Goal: Task Accomplishment & Management: Manage account settings

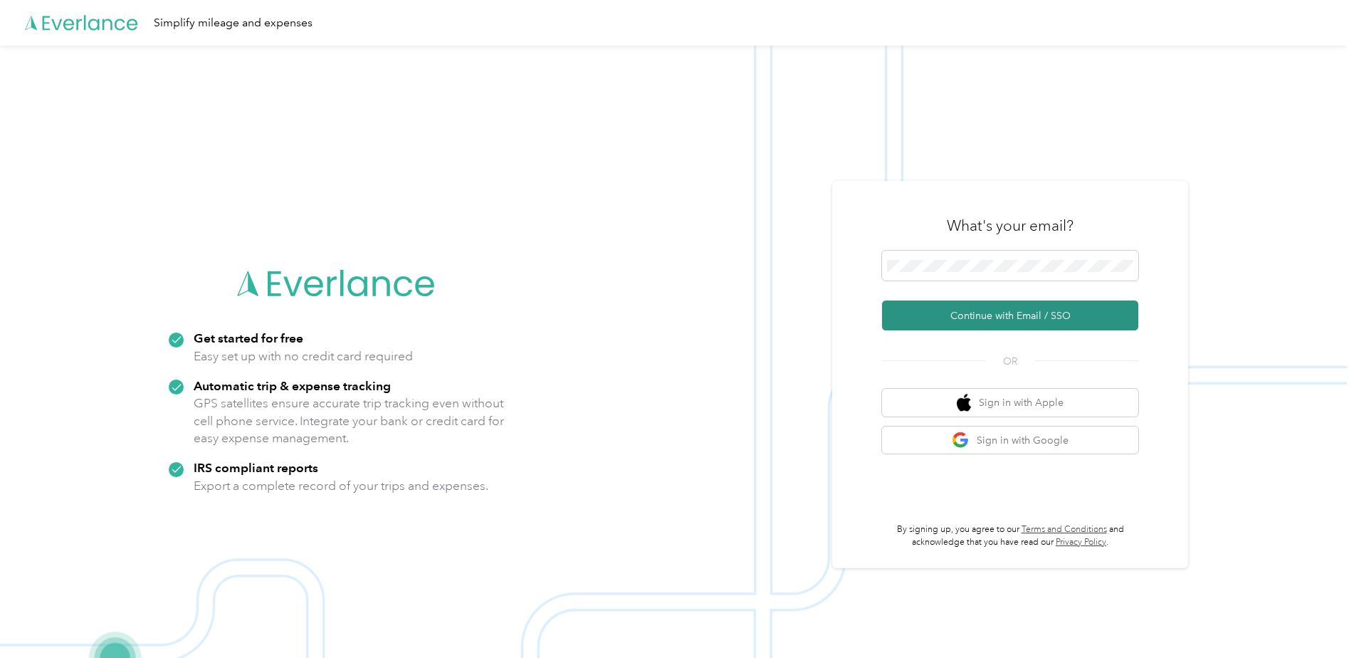
click at [998, 316] on button "Continue with Email / SSO" at bounding box center [1010, 316] width 256 height 30
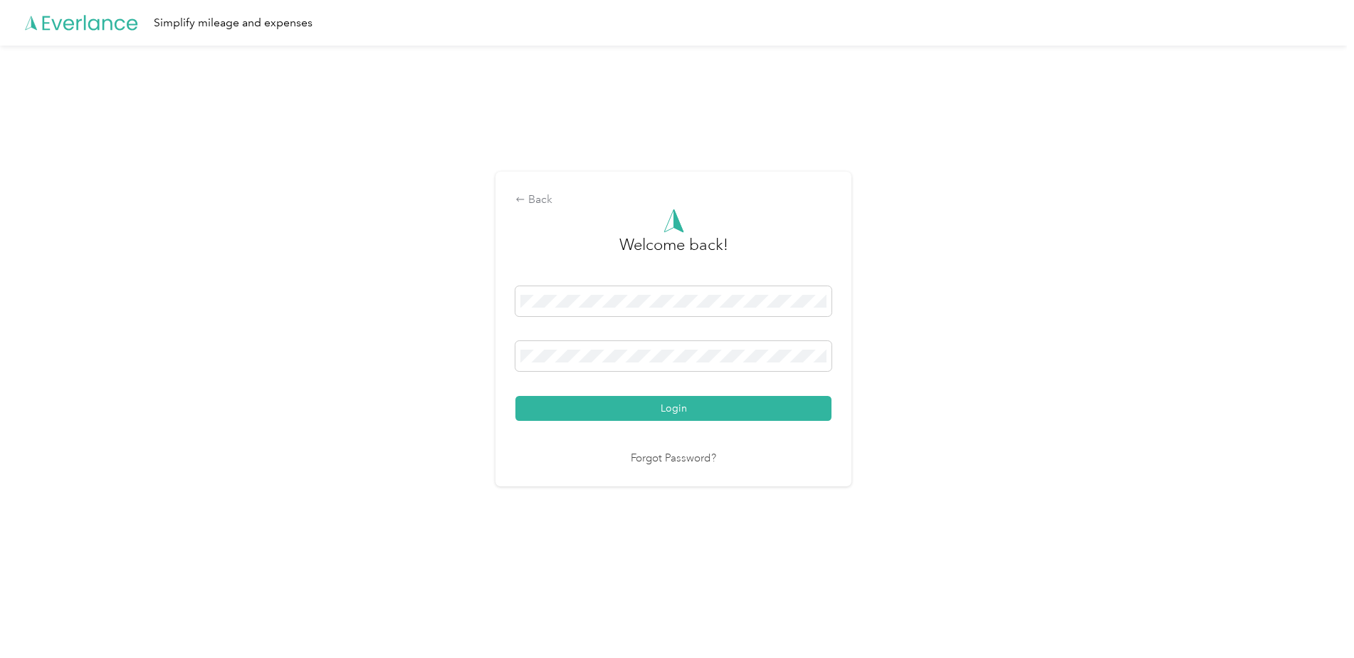
click at [731, 412] on button "Login" at bounding box center [674, 408] width 316 height 25
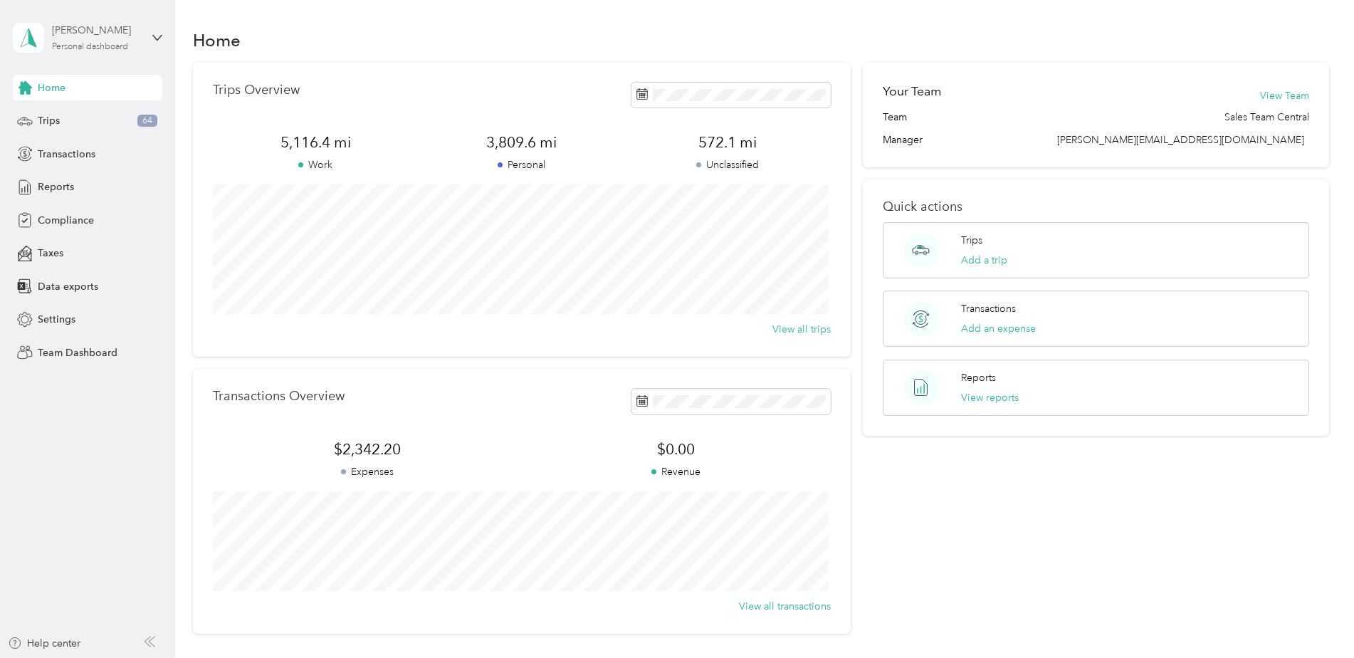
click at [132, 39] on div "[PERSON_NAME] Personal dashboard" at bounding box center [96, 37] width 89 height 28
click at [102, 110] on div "Team dashboard" at bounding box center [203, 115] width 360 height 25
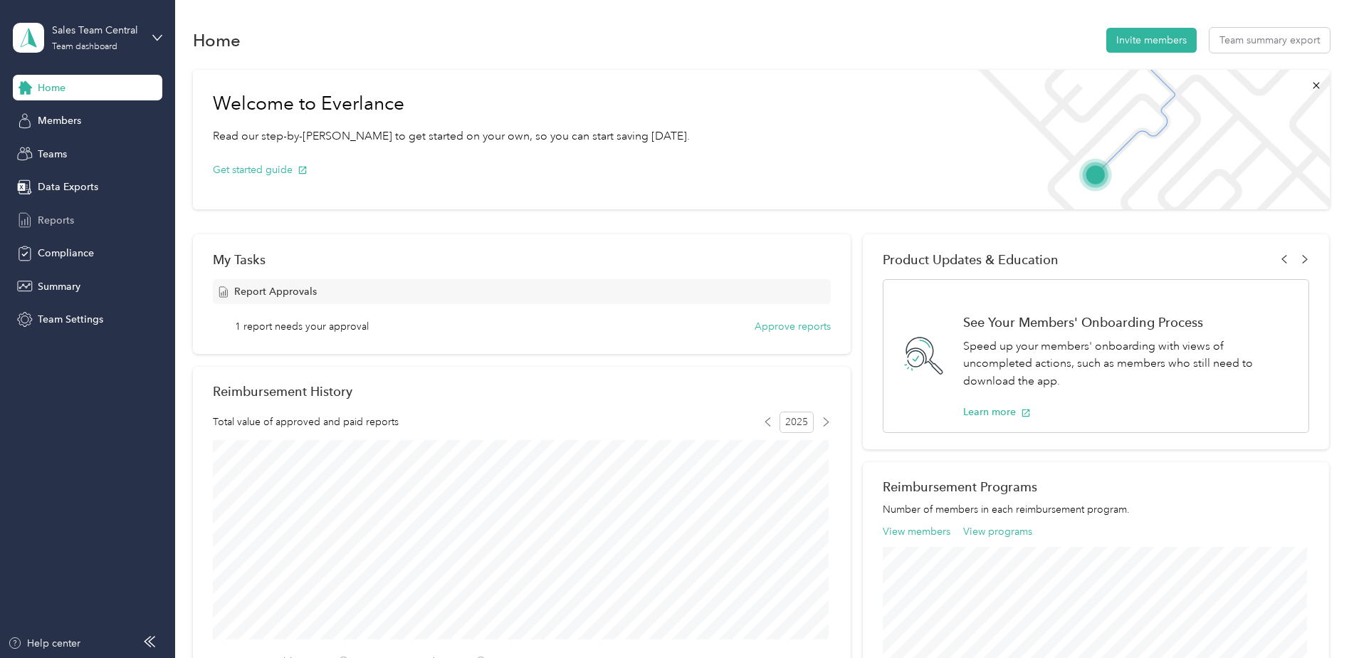
click at [56, 215] on span "Reports" at bounding box center [56, 220] width 36 height 15
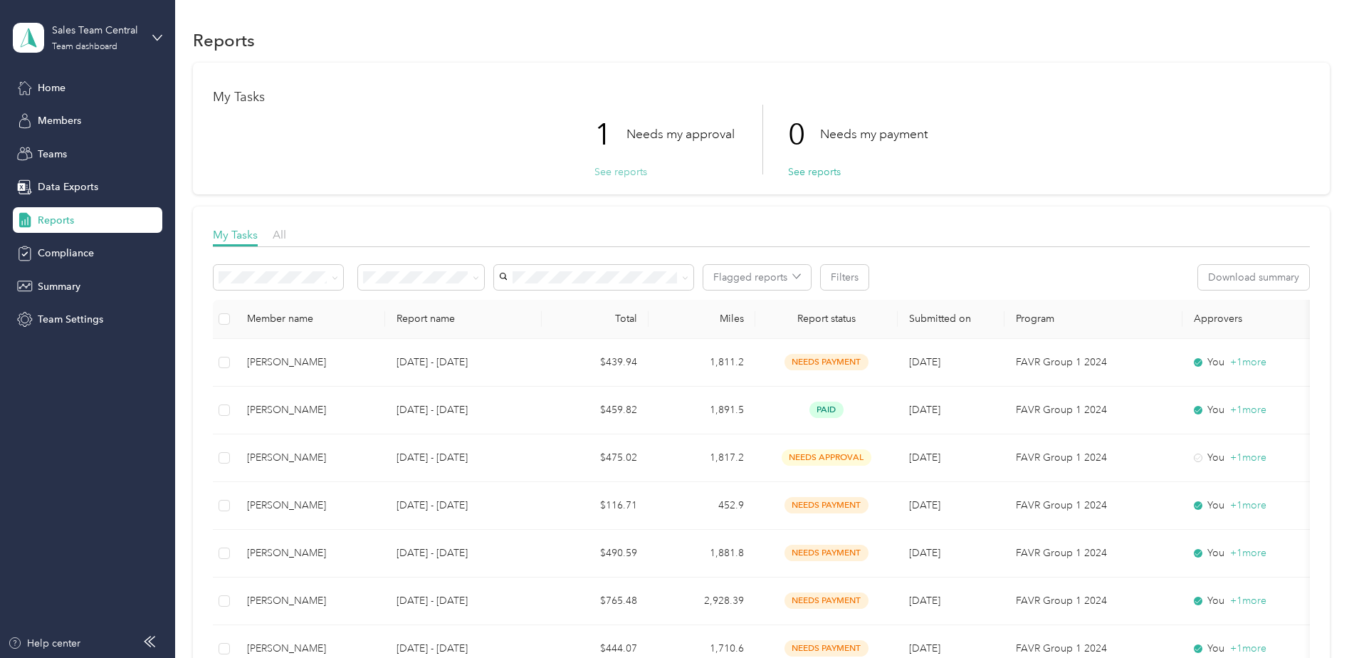
click at [595, 171] on button "See reports" at bounding box center [621, 172] width 53 height 15
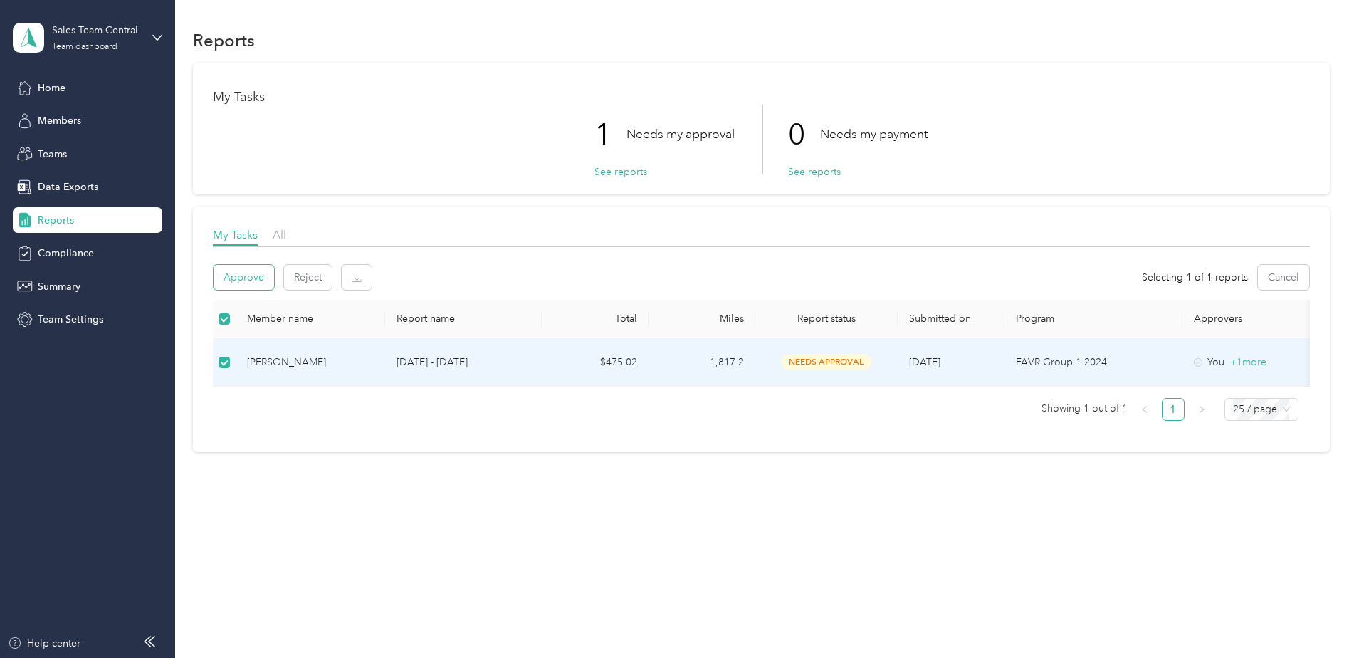
click at [259, 275] on button "Approve" at bounding box center [244, 277] width 61 height 25
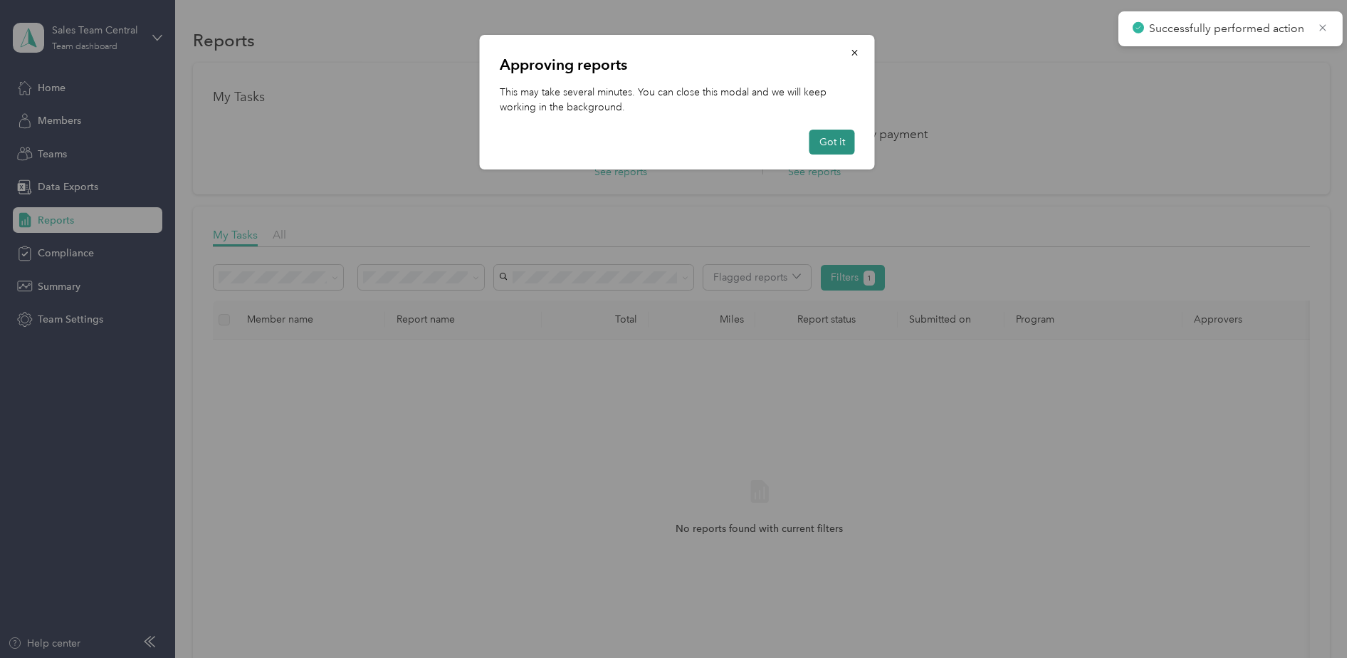
click at [828, 142] on button "Got it" at bounding box center [833, 142] width 46 height 25
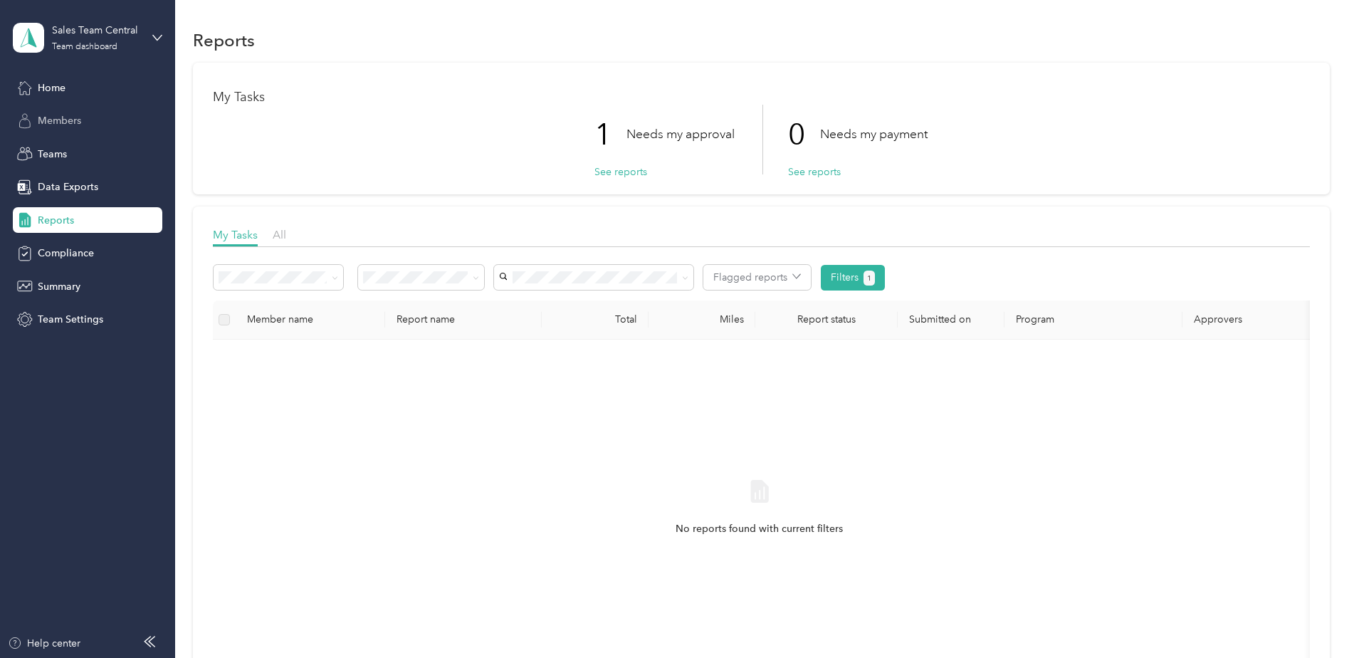
click at [68, 120] on span "Members" at bounding box center [59, 120] width 43 height 15
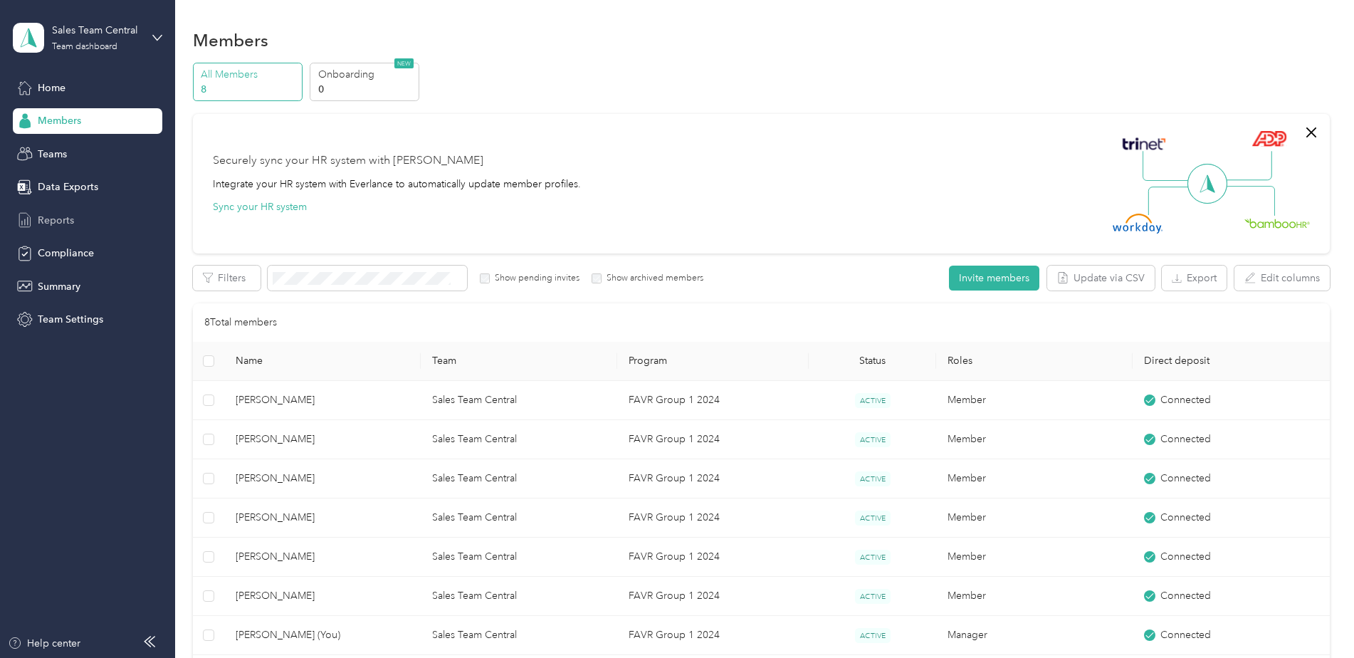
click at [77, 217] on div "Reports" at bounding box center [88, 220] width 150 height 26
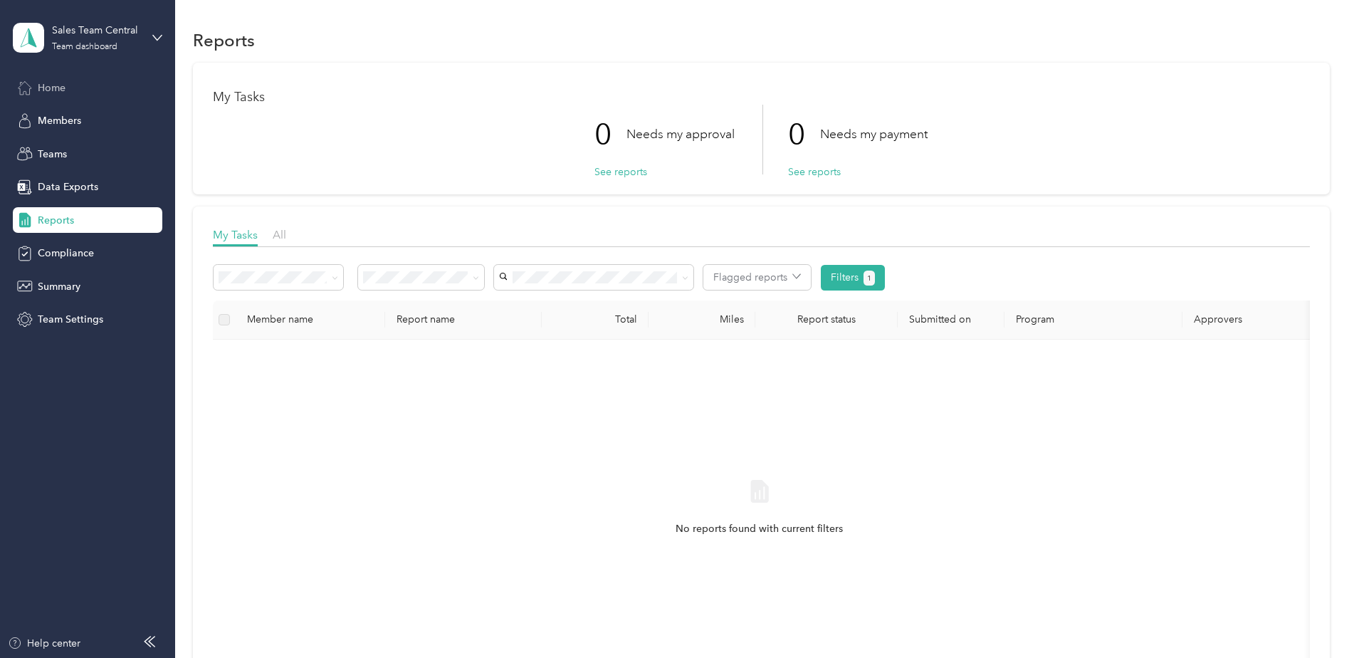
click at [69, 85] on div "Home" at bounding box center [88, 88] width 150 height 26
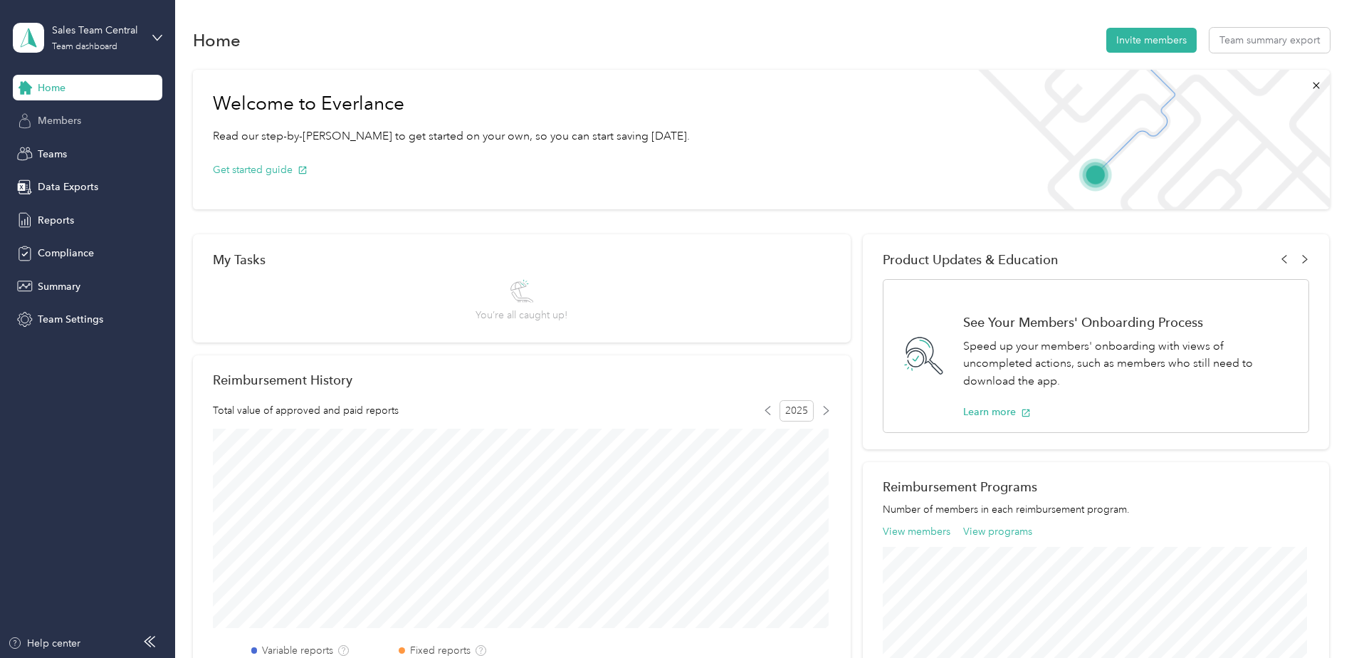
click at [51, 124] on span "Members" at bounding box center [59, 120] width 43 height 15
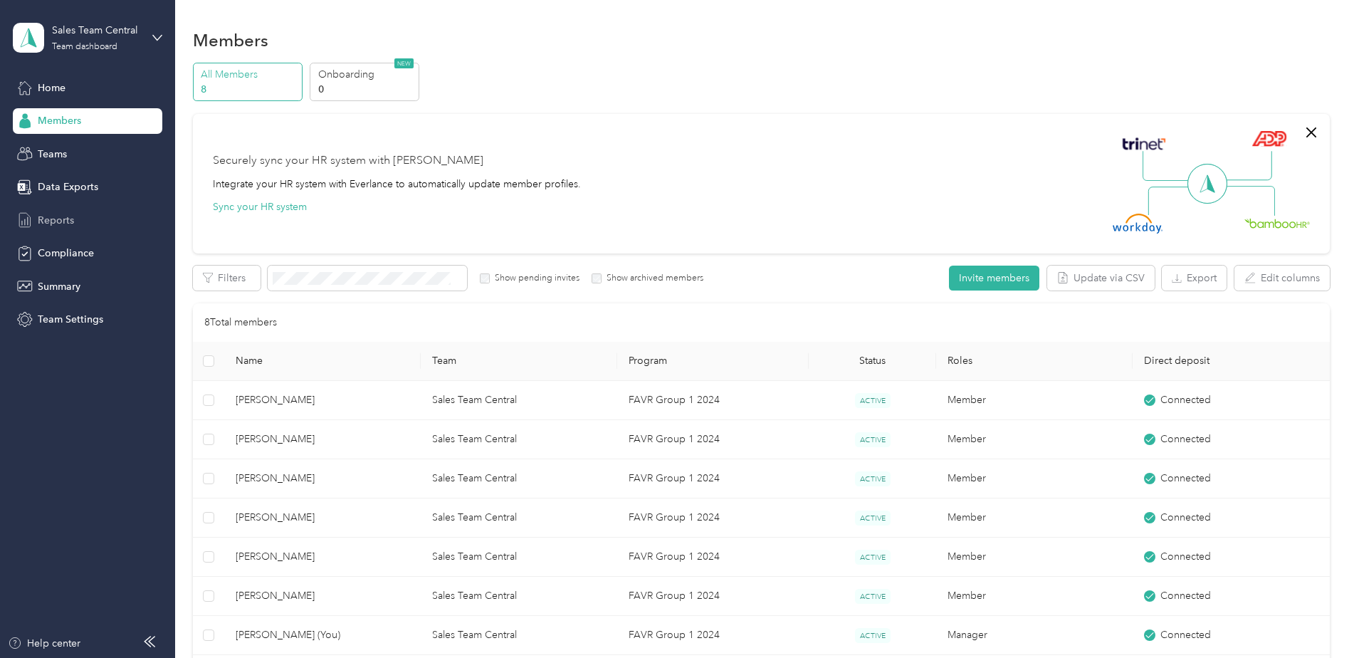
click at [58, 221] on span "Reports" at bounding box center [56, 220] width 36 height 15
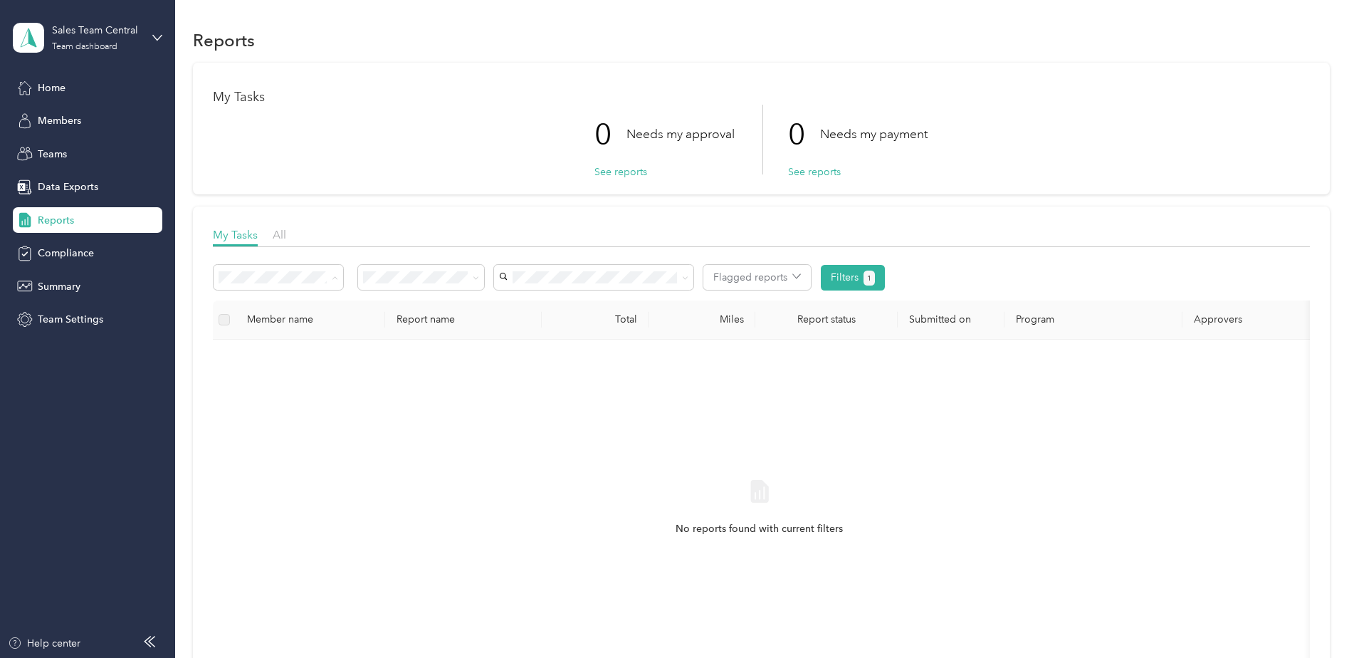
click at [384, 184] on div "My Tasks 0 Needs my approval See reports 0 Needs my payment See reports" at bounding box center [761, 129] width 1137 height 132
click at [401, 296] on div "All" at bounding box center [421, 303] width 106 height 15
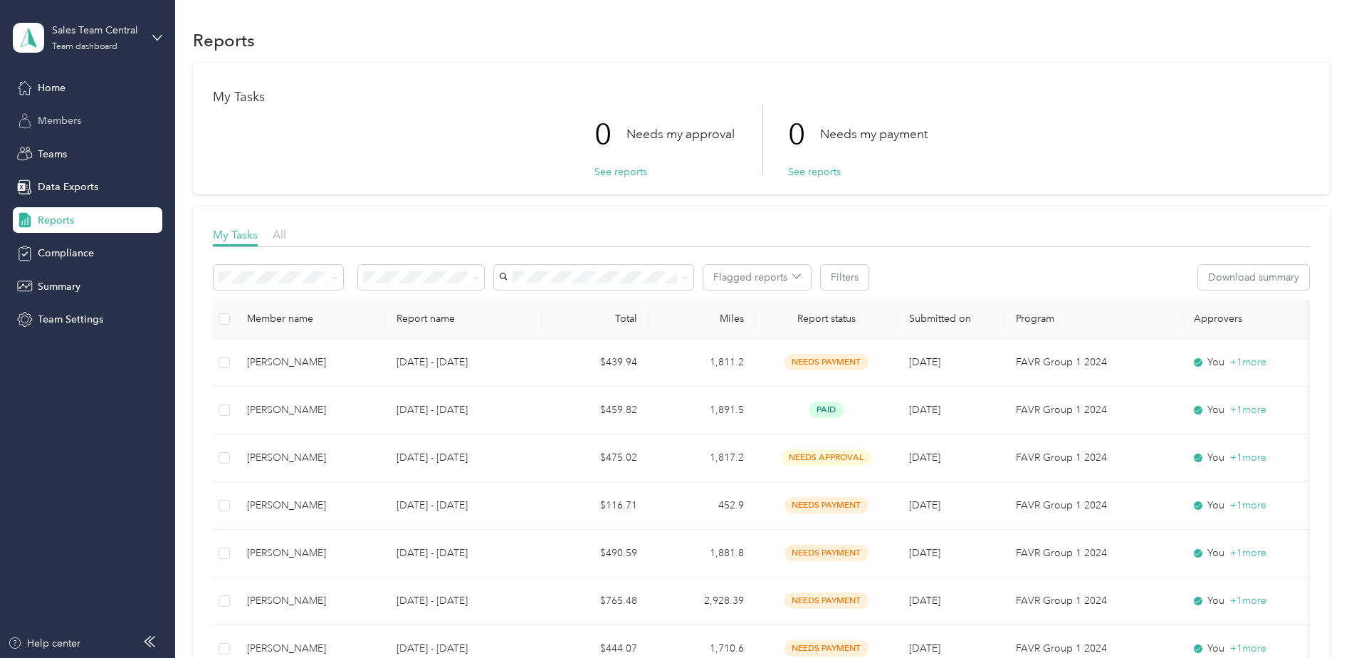
click at [37, 125] on div "Members" at bounding box center [88, 121] width 150 height 26
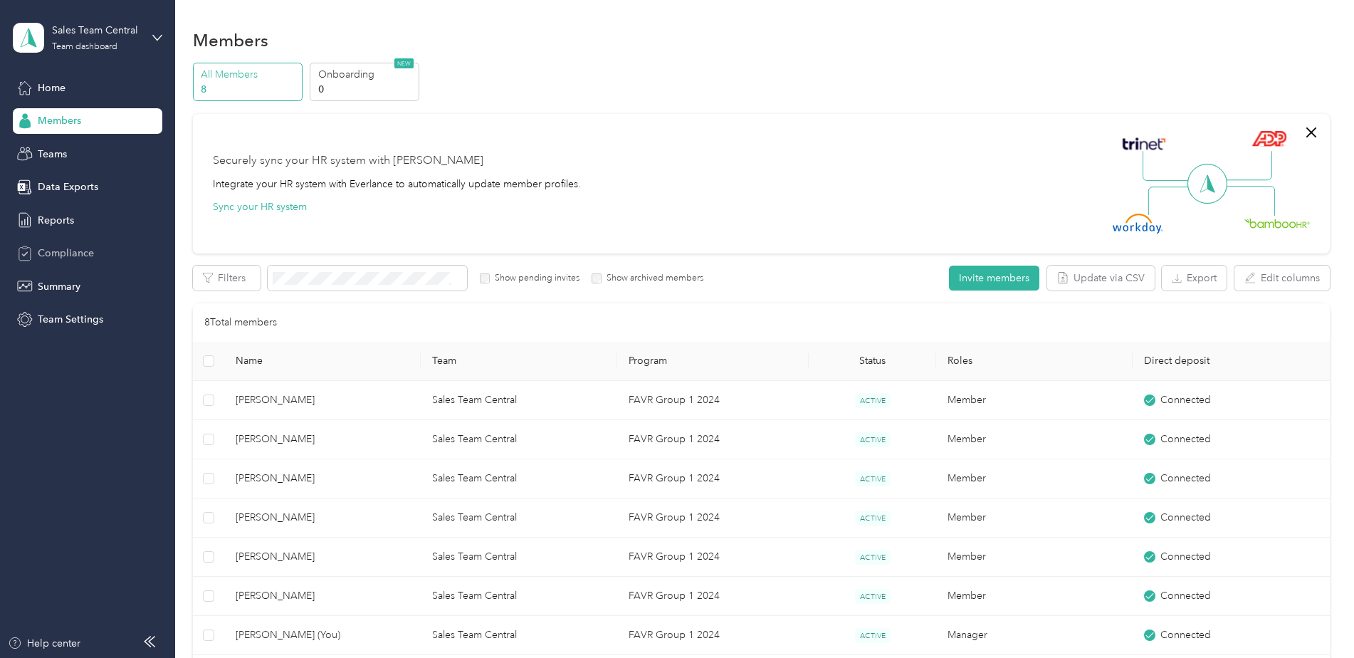
click at [83, 255] on span "Compliance" at bounding box center [66, 253] width 56 height 15
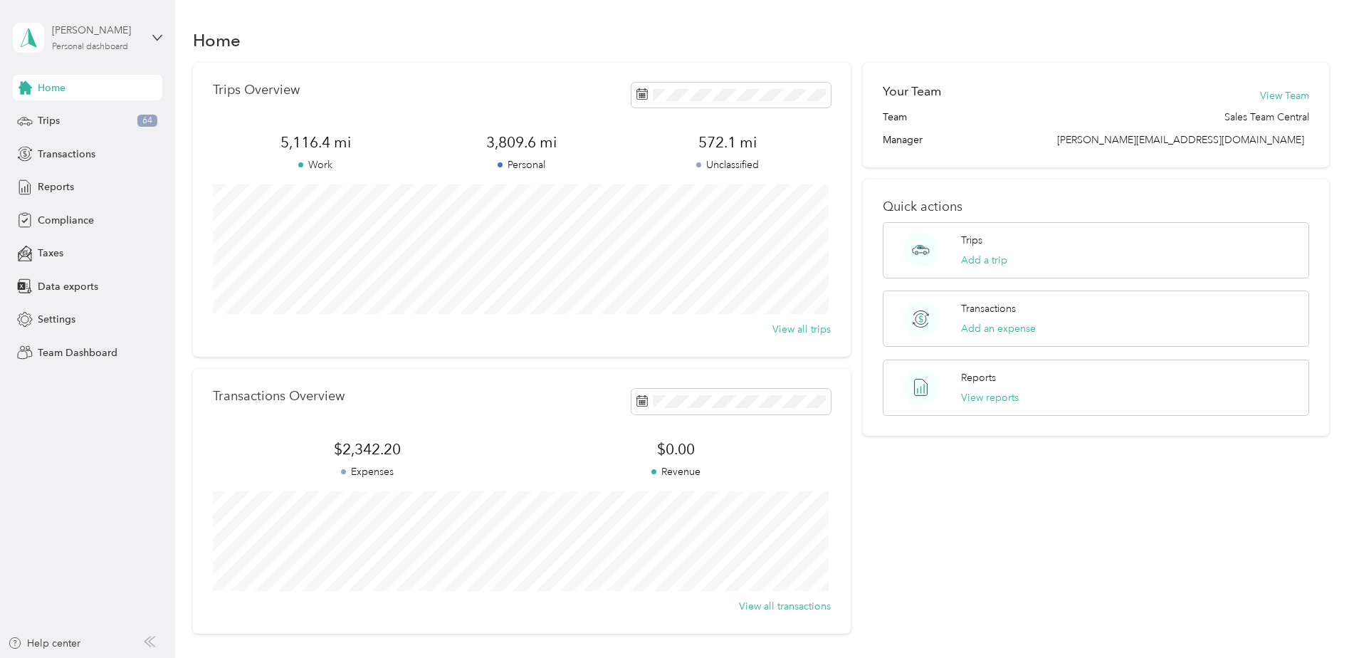
click at [127, 43] on div "Personal dashboard" at bounding box center [90, 47] width 76 height 9
click at [110, 117] on div "Team dashboard" at bounding box center [203, 117] width 360 height 25
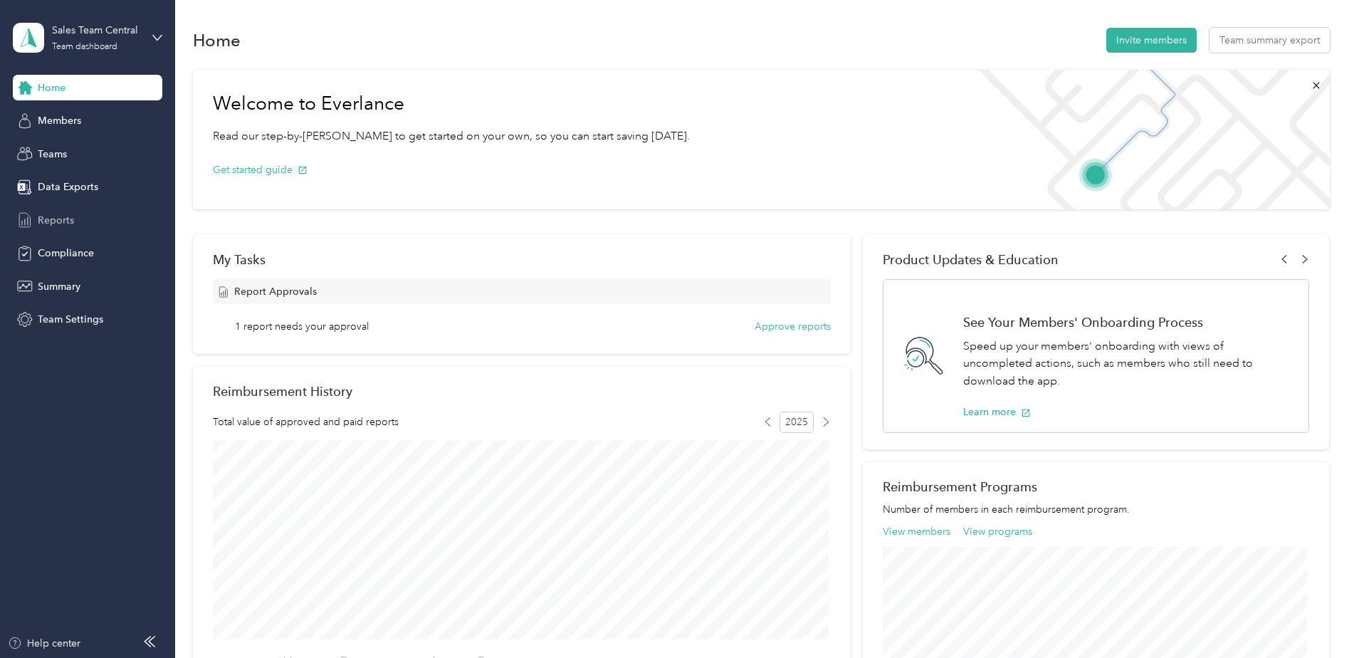
click at [56, 227] on span "Reports" at bounding box center [56, 220] width 36 height 15
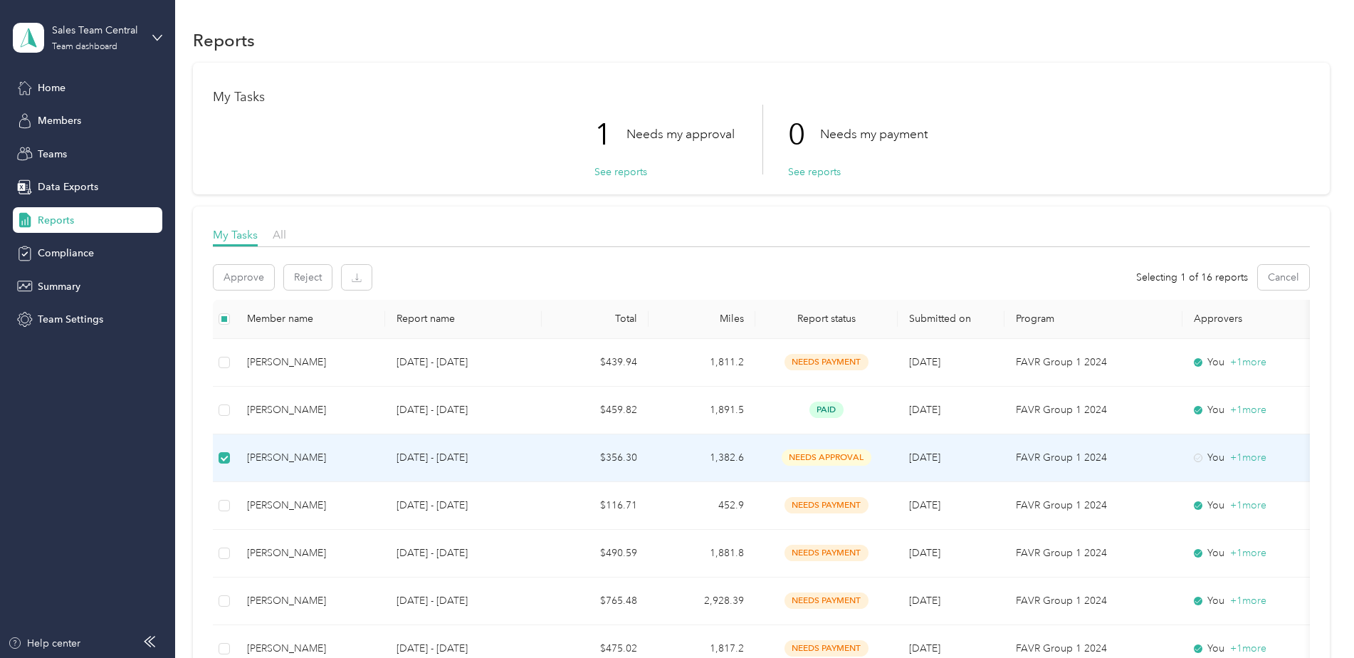
click at [315, 458] on div "[PERSON_NAME]" at bounding box center [310, 458] width 127 height 16
click at [262, 286] on button "Approve" at bounding box center [244, 277] width 61 height 25
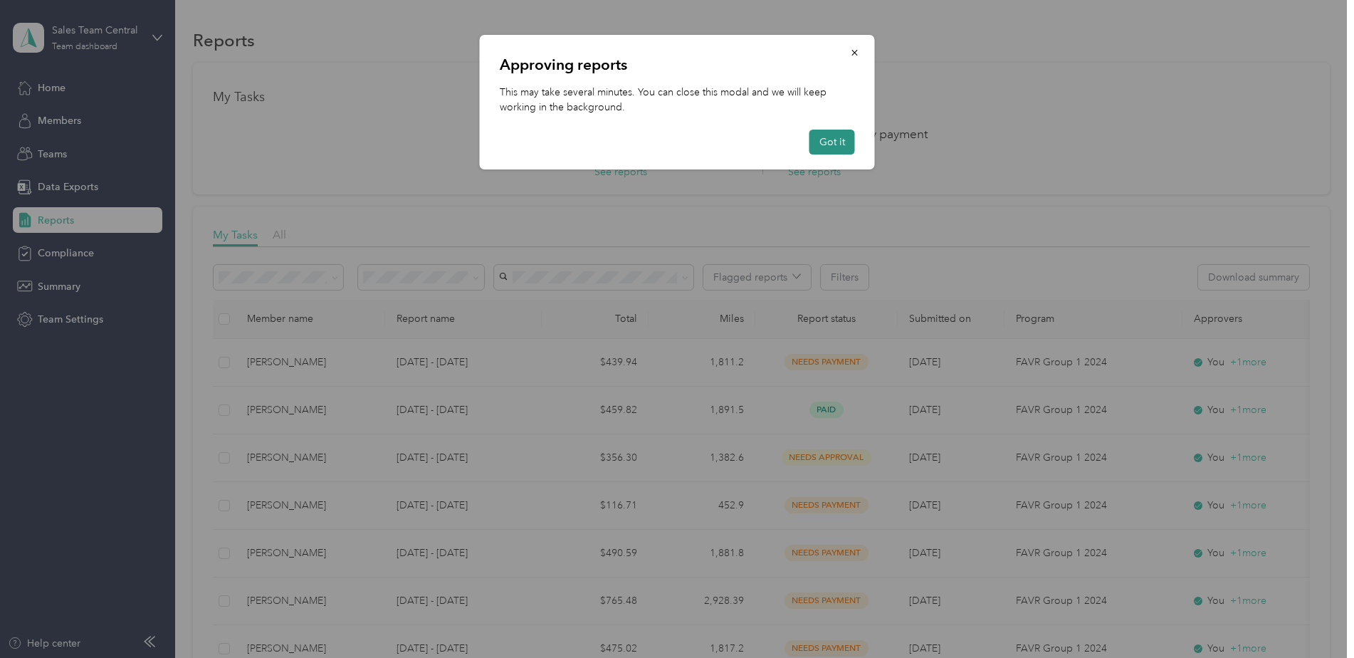
click at [828, 148] on button "Got it" at bounding box center [833, 142] width 46 height 25
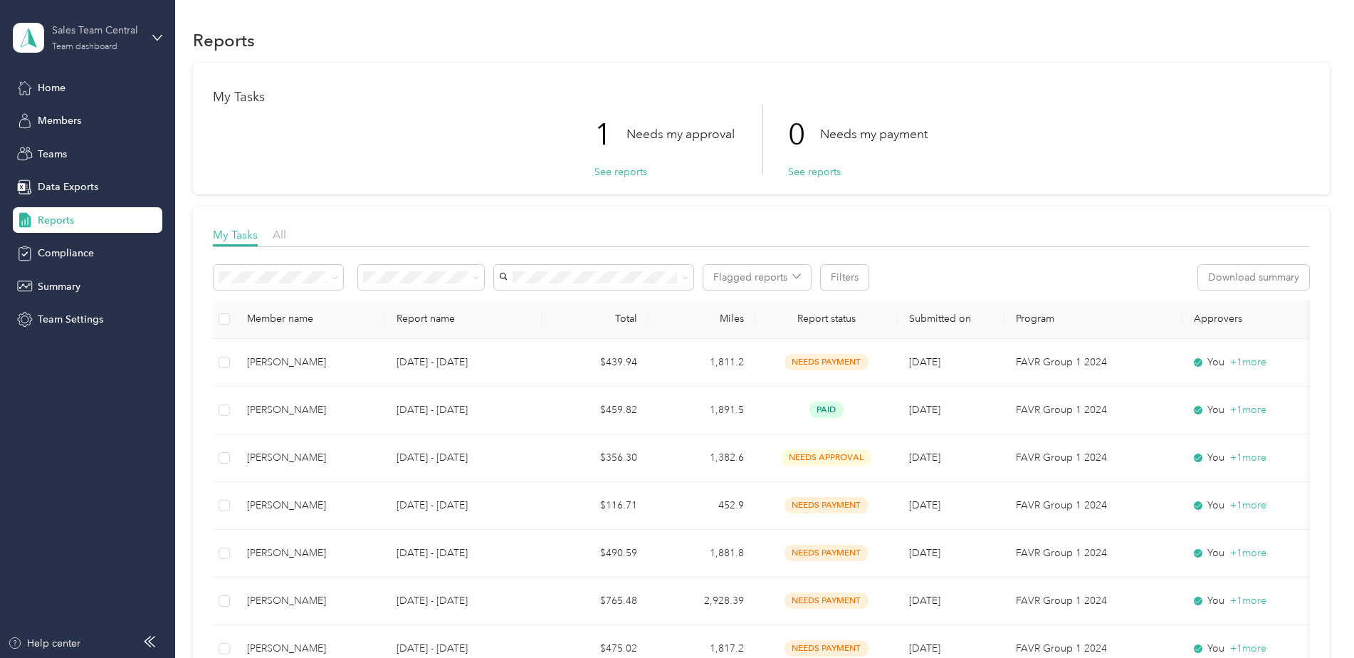
click at [101, 38] on div "Sales Team Central Team dashboard" at bounding box center [96, 37] width 89 height 28
click at [88, 145] on div "Personal dashboard" at bounding box center [71, 146] width 90 height 15
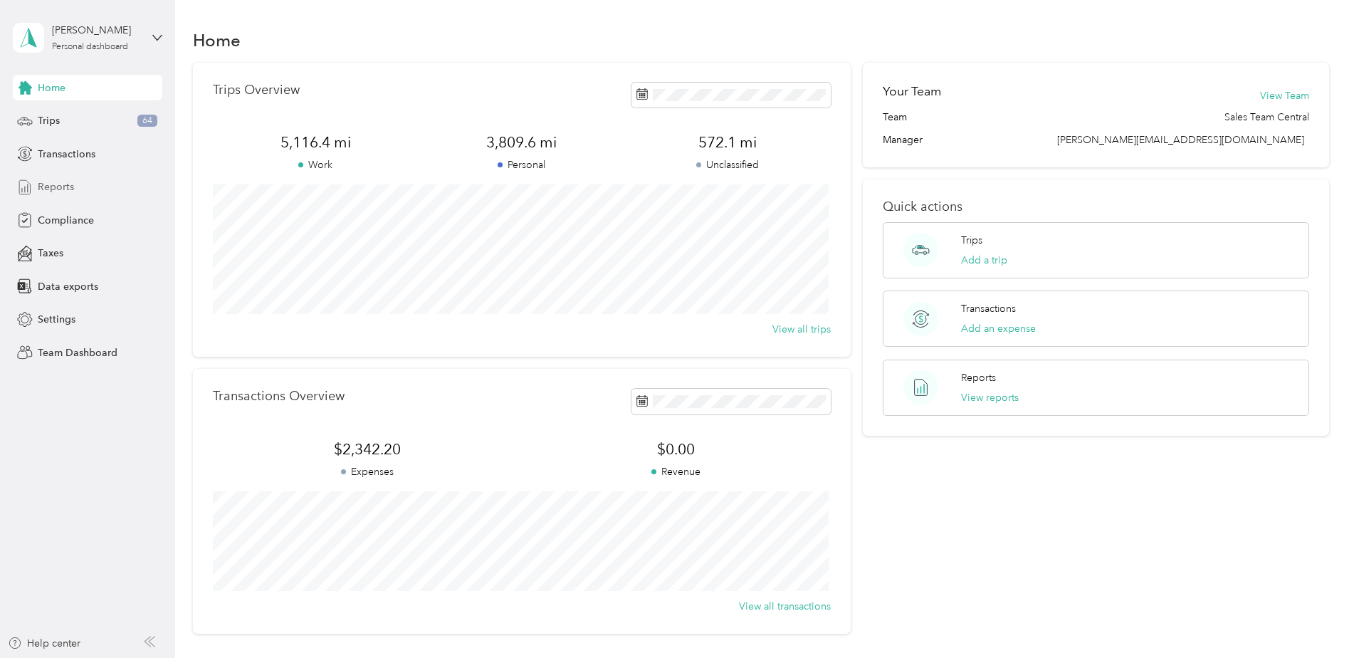
click at [58, 180] on span "Reports" at bounding box center [56, 186] width 36 height 15
